Goal: Task Accomplishment & Management: Use online tool/utility

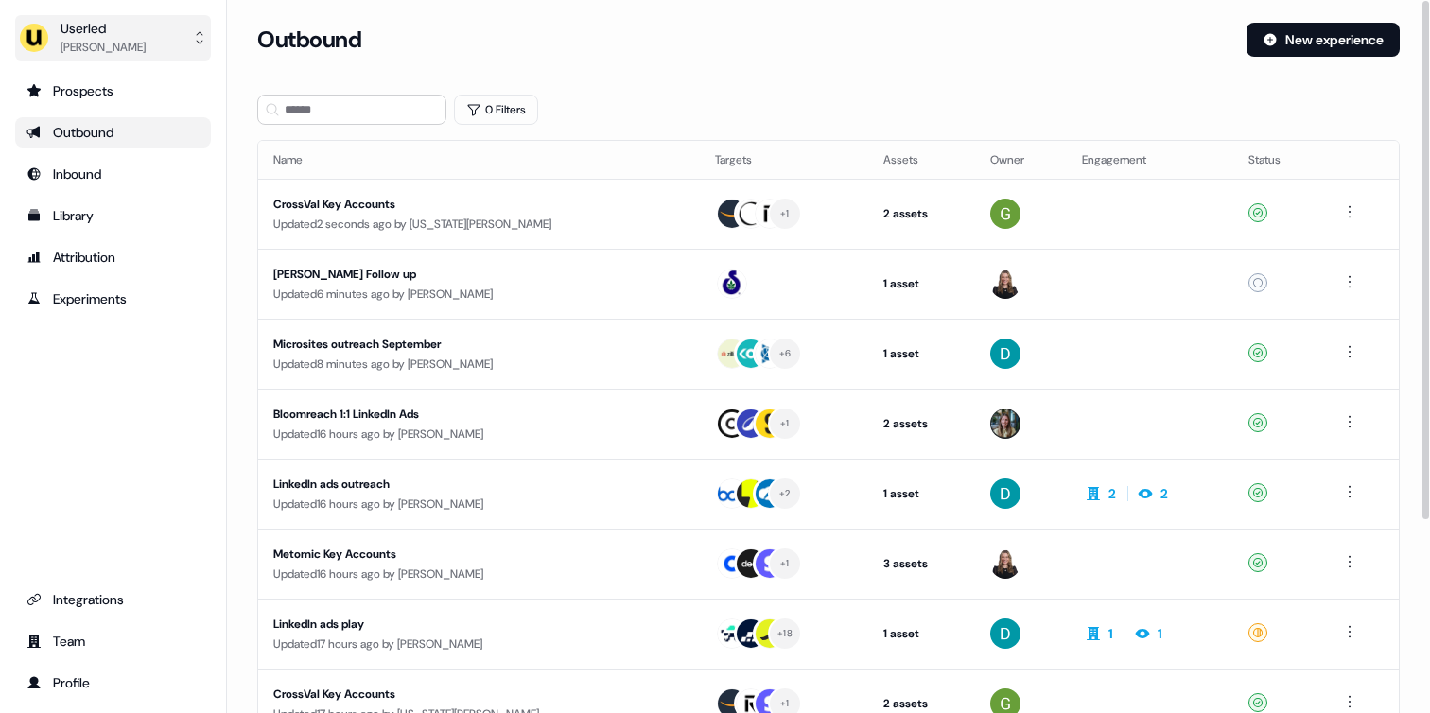
click at [157, 34] on button "Userled [PERSON_NAME]" at bounding box center [113, 37] width 196 height 45
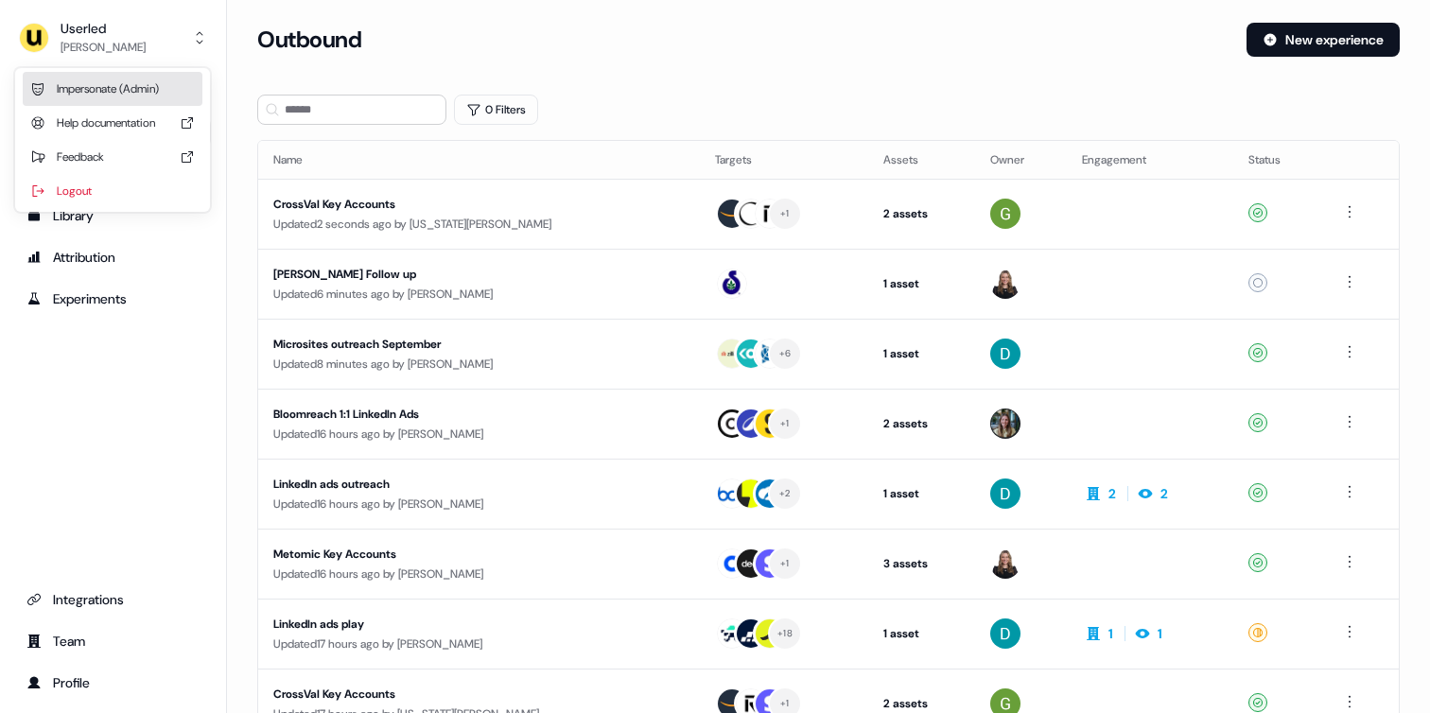
click at [127, 89] on div "Impersonate (Admin)" at bounding box center [113, 89] width 180 height 34
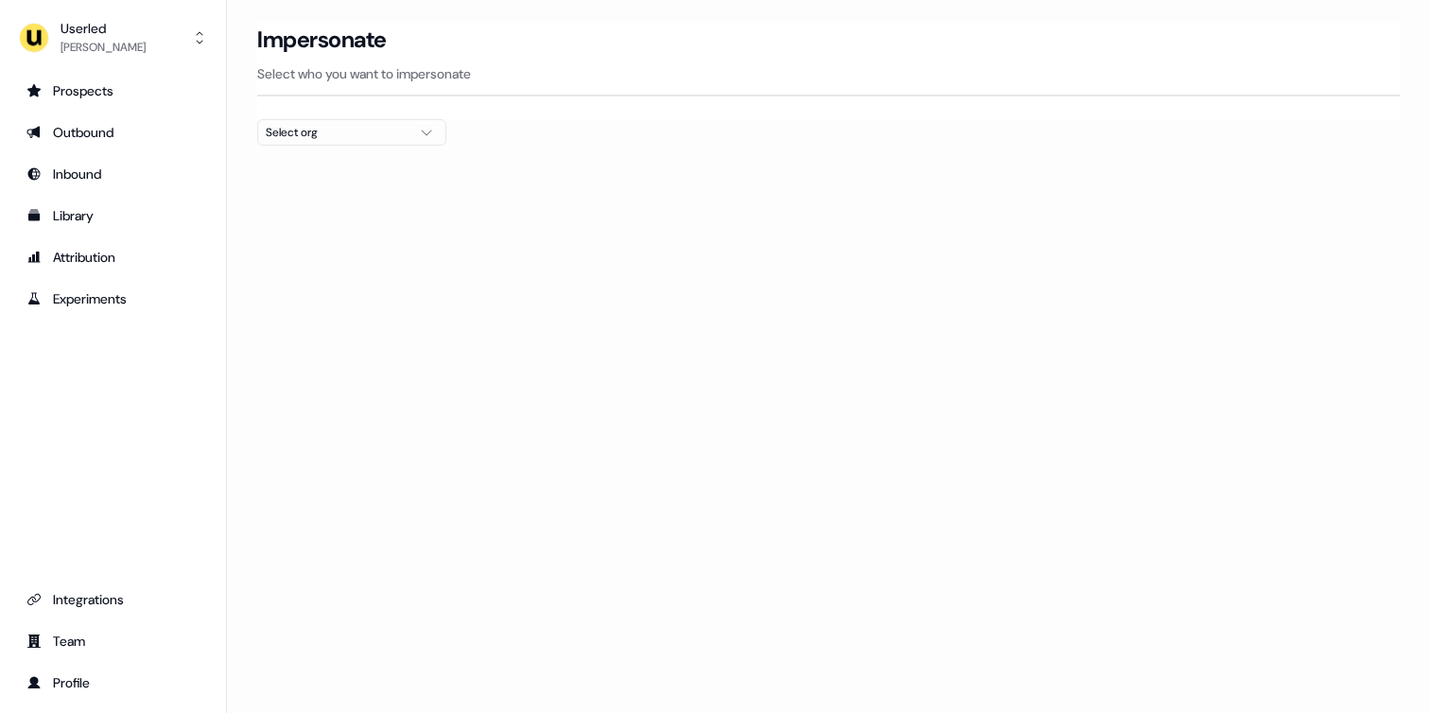
click at [403, 132] on div "Select org" at bounding box center [337, 132] width 142 height 19
type input "*****"
click at [315, 206] on div "Gupshup" at bounding box center [351, 200] width 187 height 30
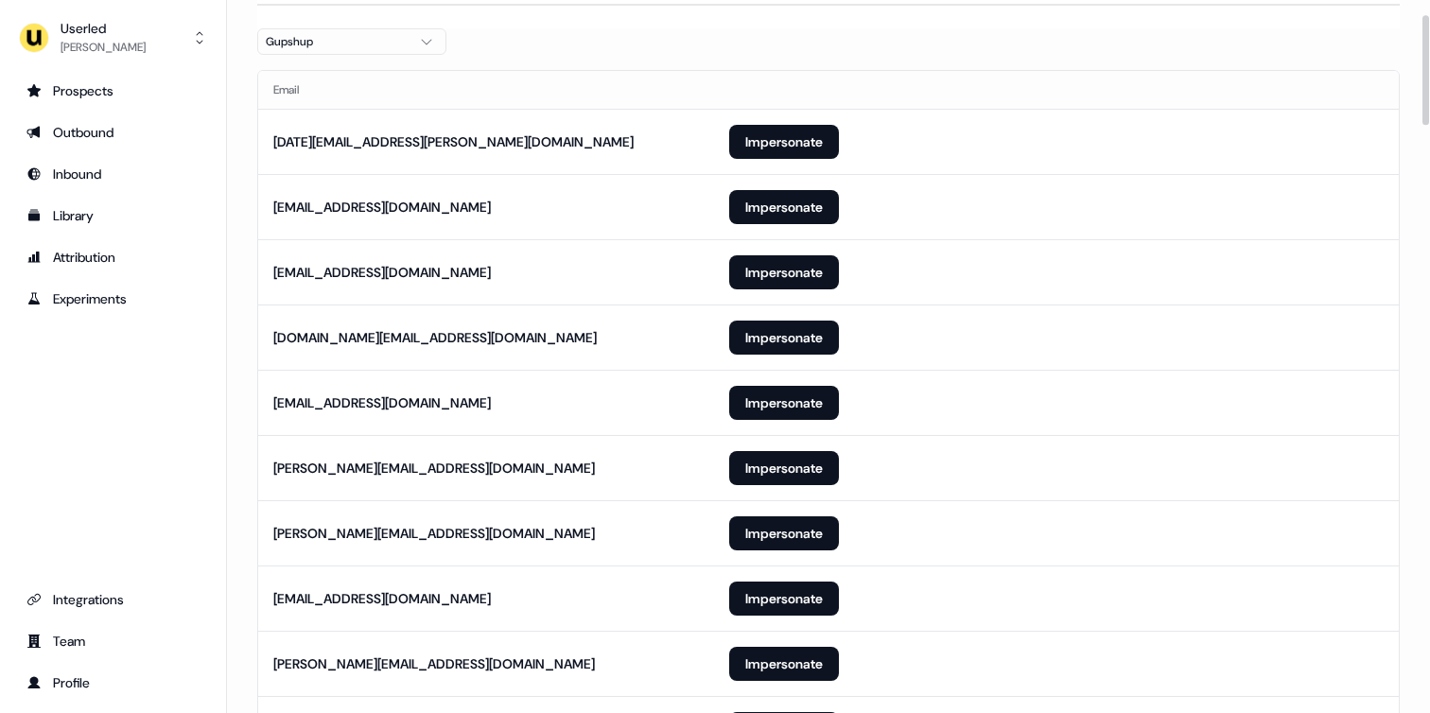
scroll to position [96, 0]
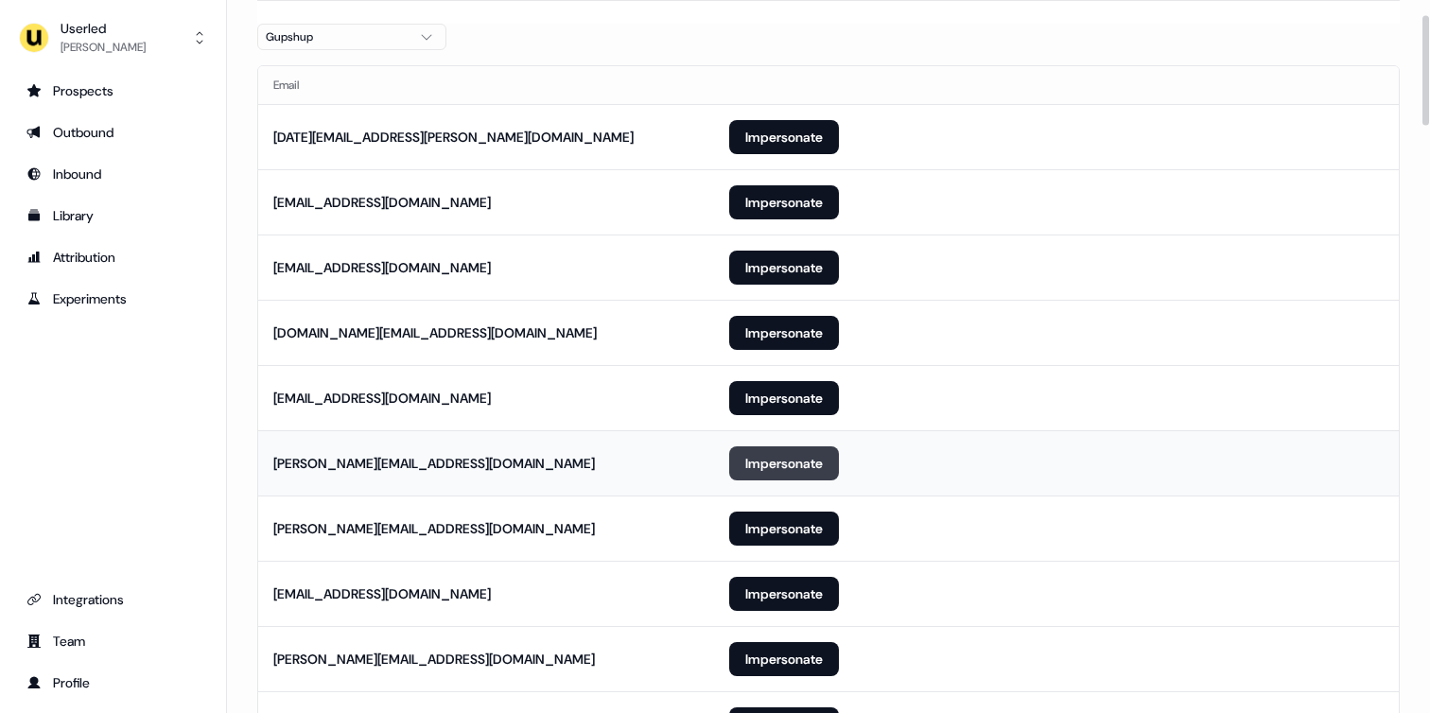
click at [775, 464] on button "Impersonate" at bounding box center [784, 464] width 110 height 34
